Goal: Find specific page/section: Find specific page/section

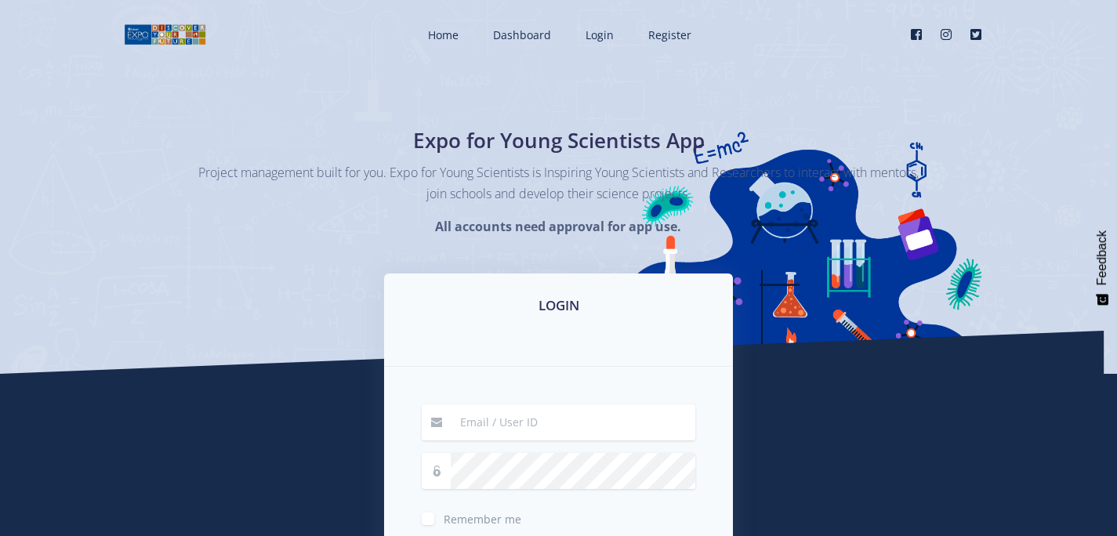
click at [588, 407] on input at bounding box center [573, 422] width 245 height 36
type input "38949"
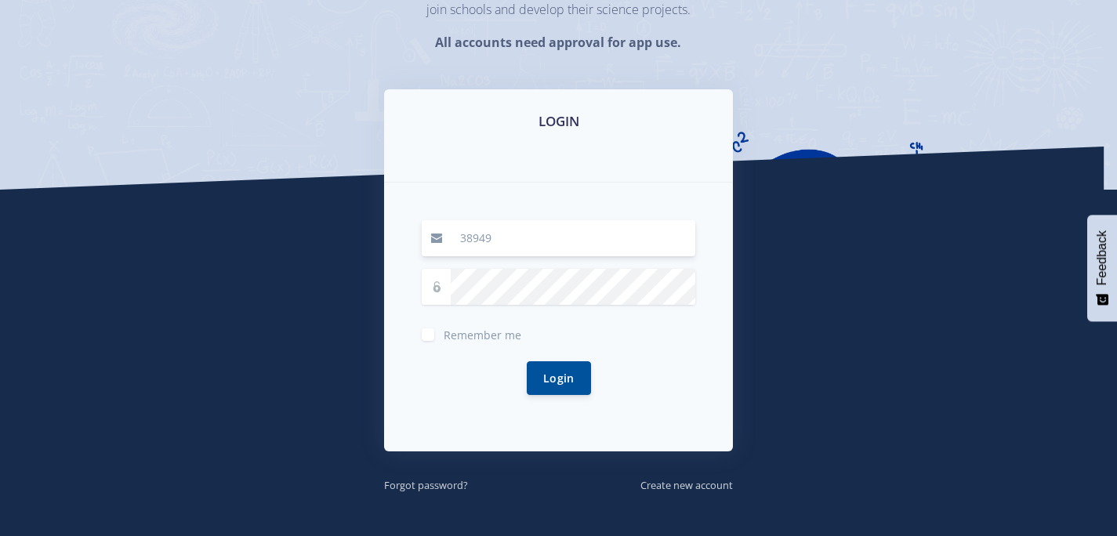
scroll to position [185, 0]
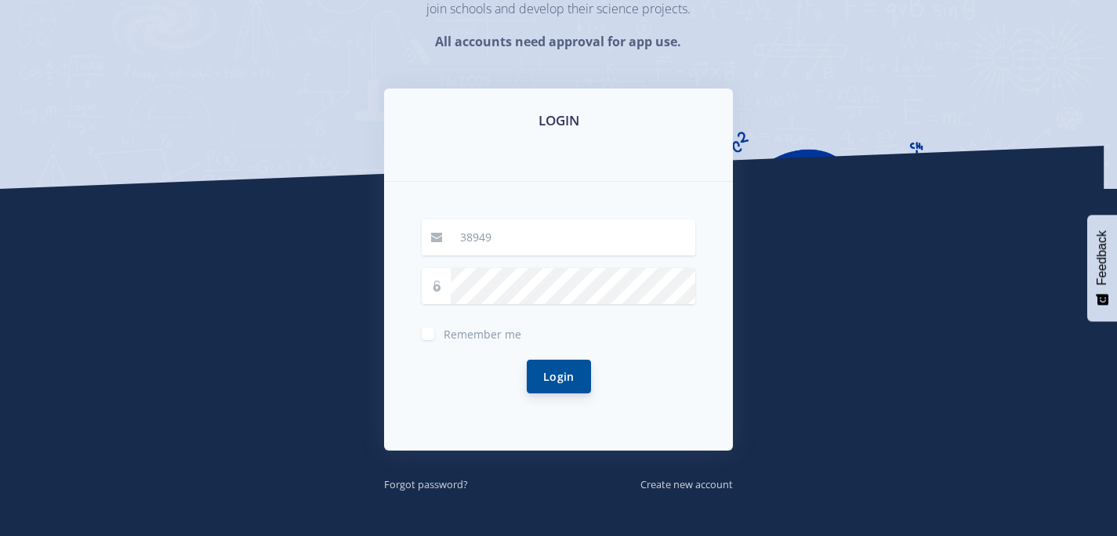
click at [543, 378] on button "Login" at bounding box center [559, 377] width 64 height 34
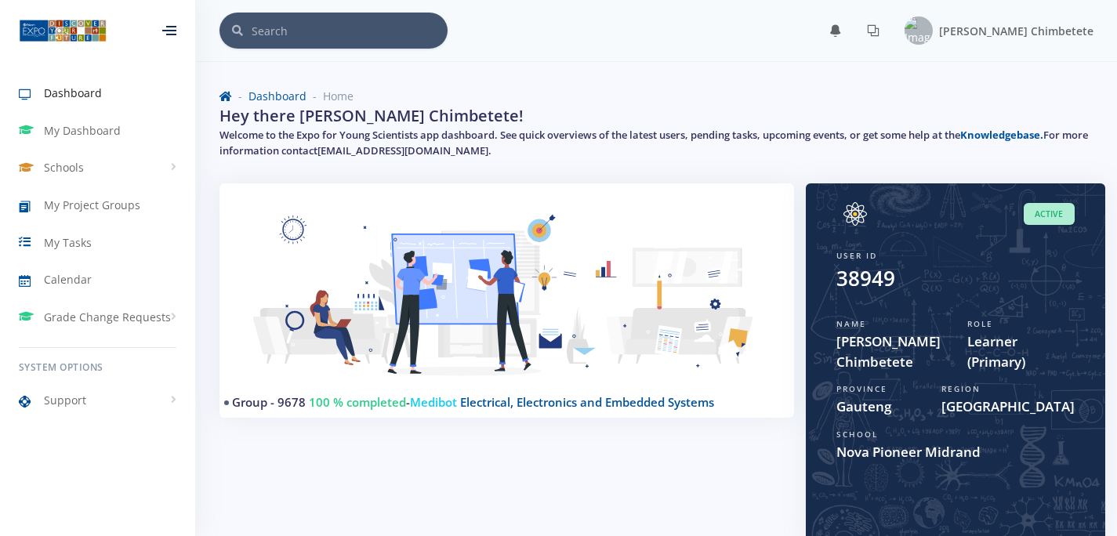
scroll to position [12, 12]
click at [117, 204] on span "My Project Groups" at bounding box center [92, 205] width 96 height 16
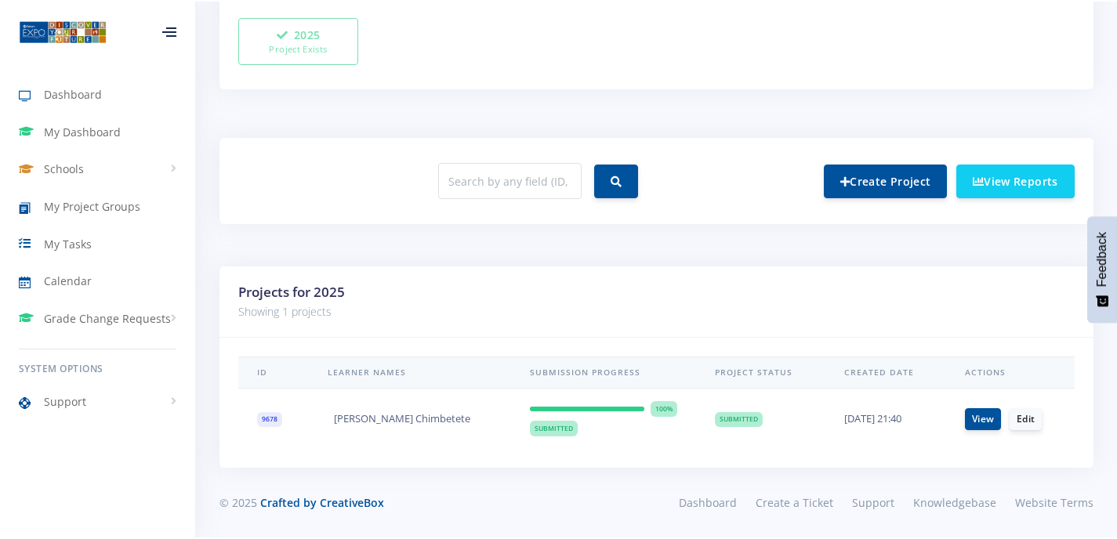
scroll to position [495, 0]
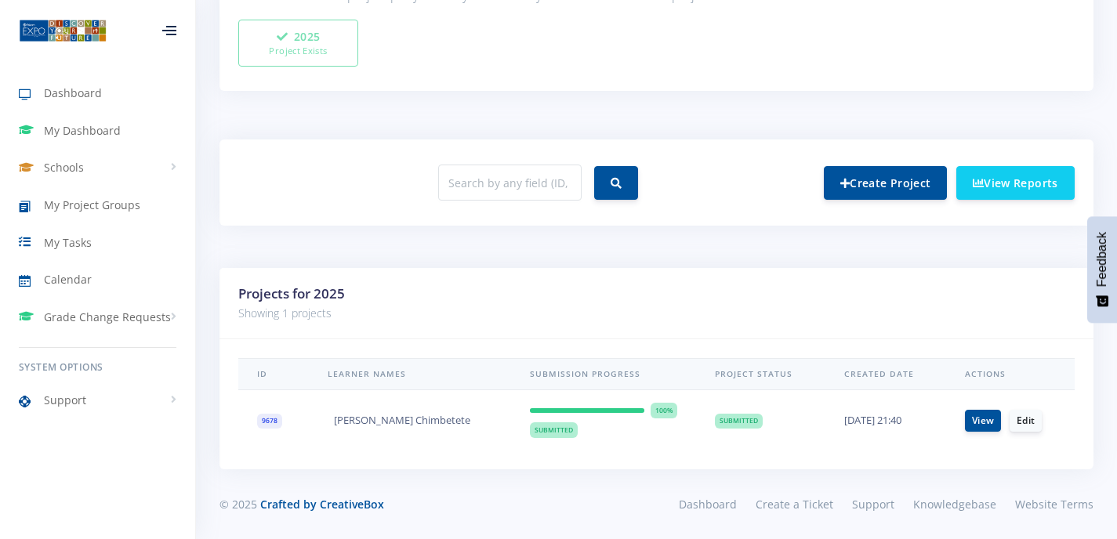
click at [167, 28] on div at bounding box center [169, 30] width 14 height 9
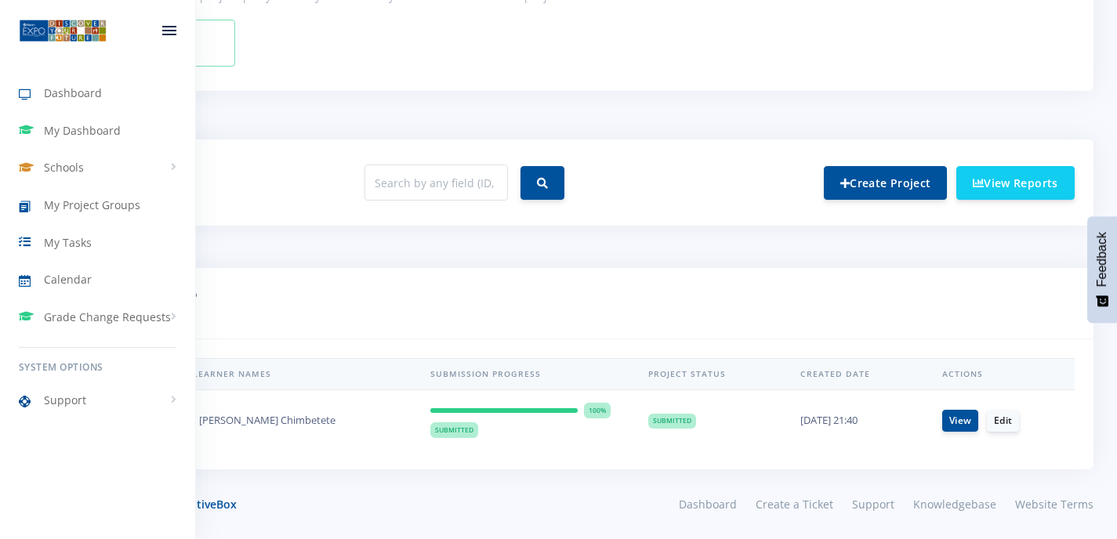
click at [167, 28] on div at bounding box center [169, 30] width 14 height 9
